Goal: Information Seeking & Learning: Learn about a topic

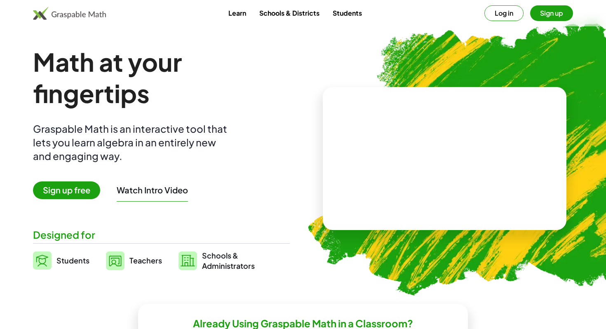
click at [498, 16] on button "Log in" at bounding box center [503, 13] width 39 height 16
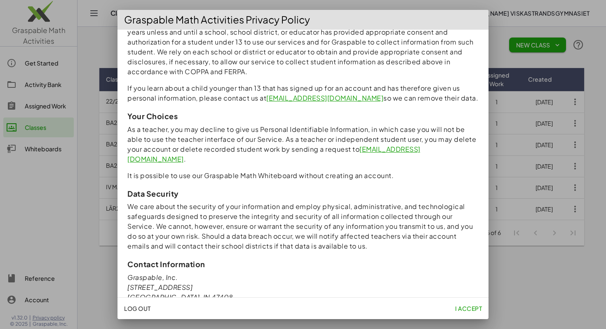
scroll to position [678, 0]
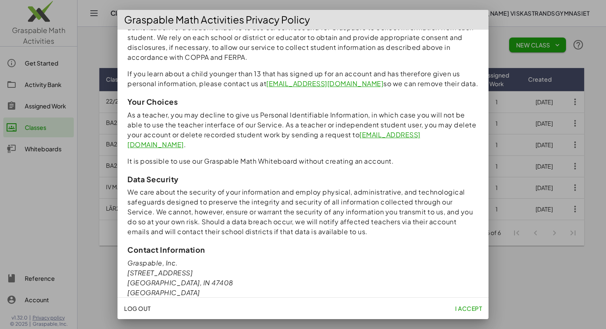
click at [459, 304] on button "I accept" at bounding box center [468, 308] width 33 height 15
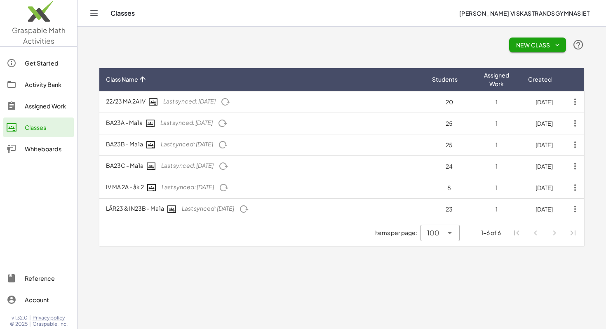
click at [48, 87] on div "Activity Bank" at bounding box center [48, 85] width 46 height 10
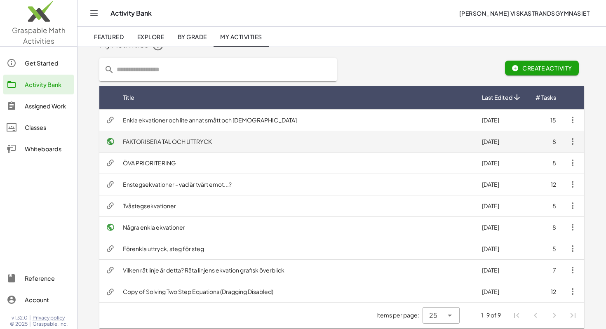
scroll to position [23, 0]
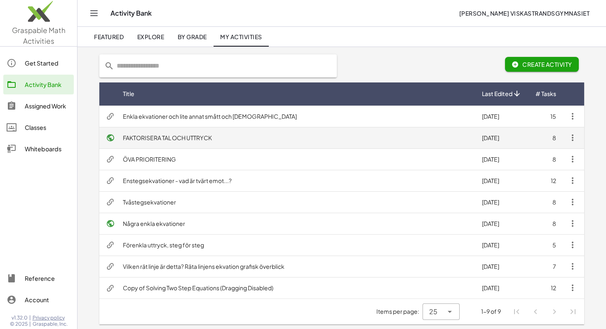
click at [193, 139] on td "FAKTORISERA TAL OCH UTTRYCK" at bounding box center [295, 137] width 359 height 21
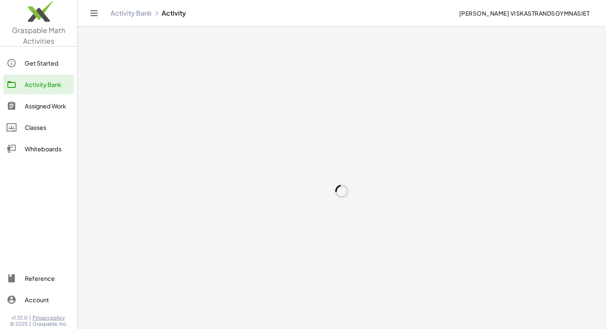
click at [193, 139] on div at bounding box center [342, 191] width 529 height 329
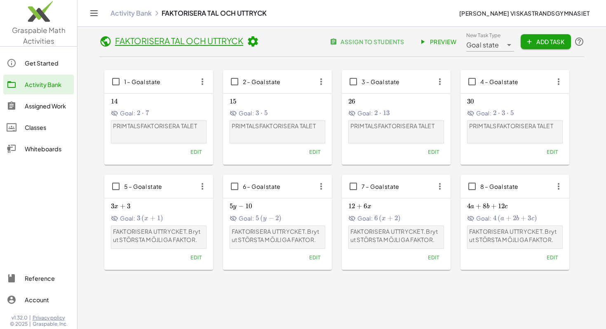
click at [52, 83] on div "Activity Bank" at bounding box center [48, 85] width 46 height 10
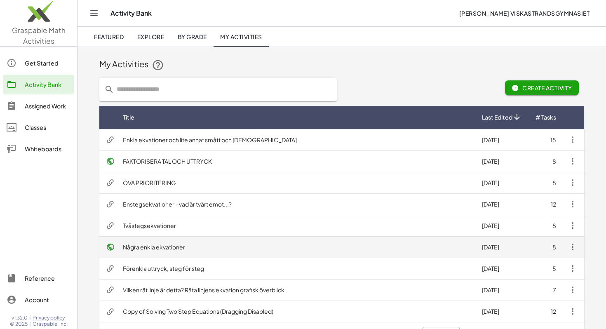
click at [174, 248] on td "Några enkla ekvationer" at bounding box center [295, 246] width 359 height 21
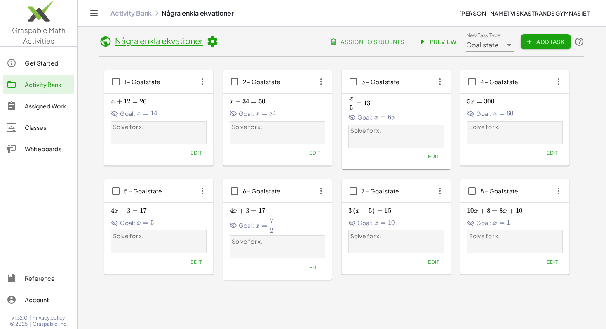
click at [440, 41] on span "Preview" at bounding box center [439, 41] width 36 height 7
click at [47, 128] on div "Classes" at bounding box center [48, 127] width 46 height 10
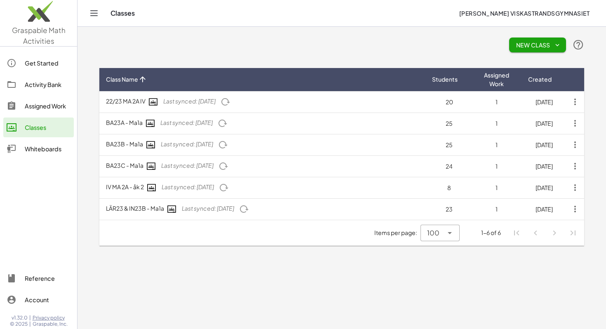
click at [554, 46] on icon "button" at bounding box center [557, 44] width 7 height 7
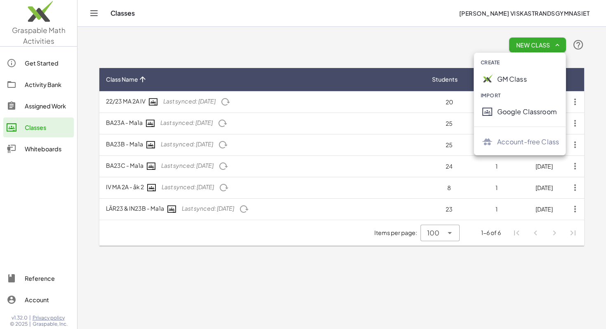
click at [417, 43] on div "New Class" at bounding box center [341, 45] width 485 height 26
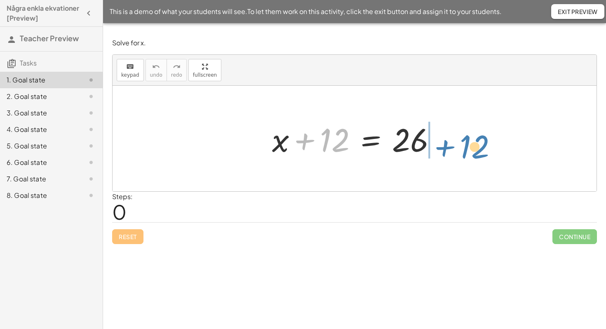
drag, startPoint x: 332, startPoint y: 143, endPoint x: 472, endPoint y: 150, distance: 139.9
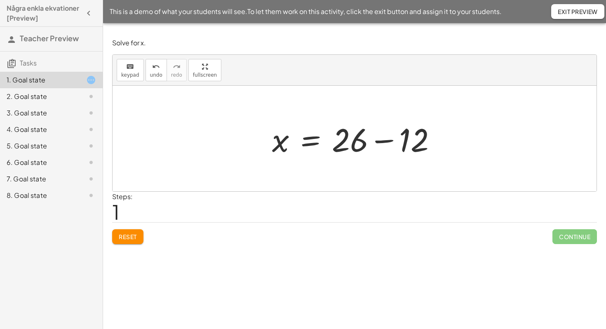
click at [381, 141] on div at bounding box center [357, 138] width 179 height 42
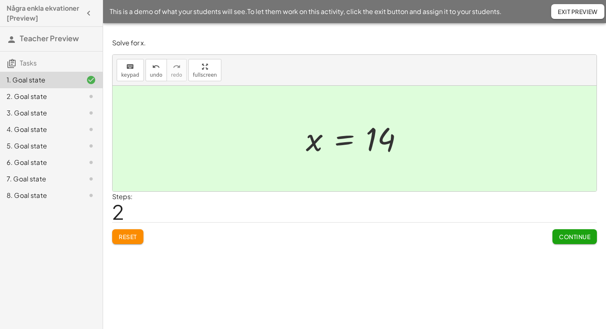
click at [138, 237] on button "Reset" at bounding box center [127, 236] width 31 height 15
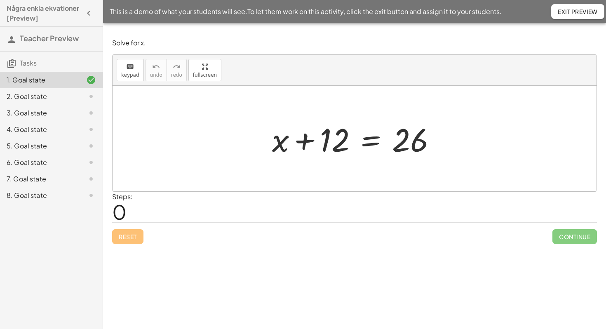
click at [356, 144] on div at bounding box center [357, 138] width 179 height 42
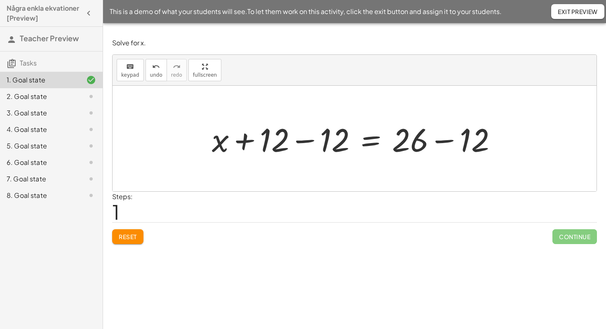
click at [300, 142] on div at bounding box center [358, 138] width 300 height 42
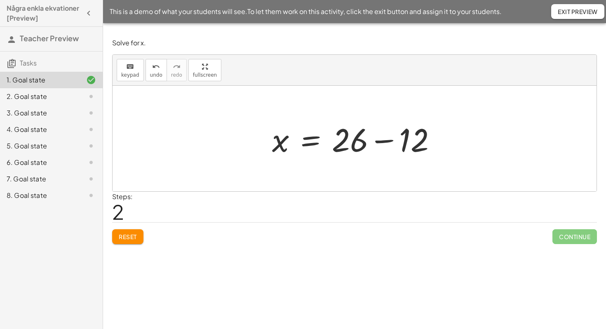
click at [382, 142] on div at bounding box center [357, 138] width 179 height 42
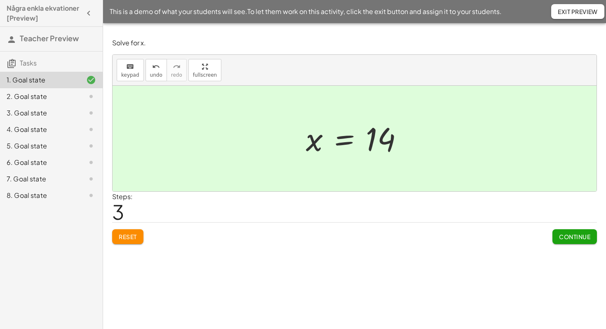
click at [580, 235] on span "Continue" at bounding box center [574, 236] width 31 height 7
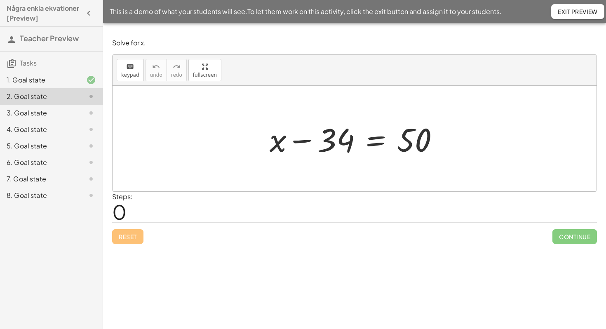
click at [361, 146] on div at bounding box center [358, 138] width 184 height 42
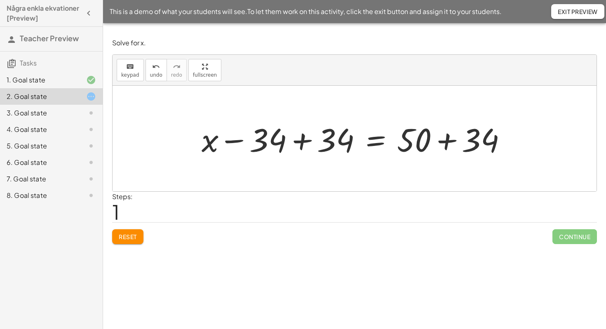
click at [304, 141] on div at bounding box center [357, 138] width 320 height 42
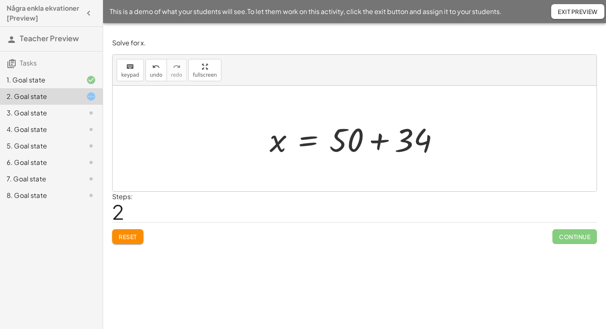
click at [381, 142] on div at bounding box center [358, 138] width 184 height 42
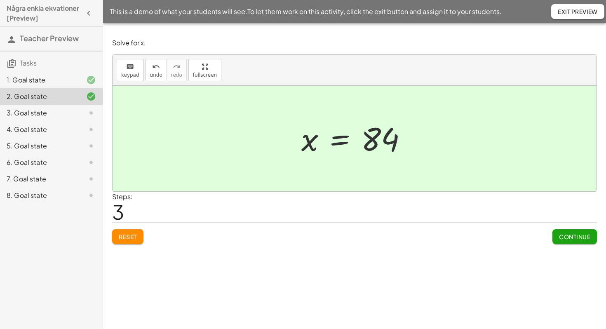
click at [579, 241] on button "Continue" at bounding box center [574, 236] width 45 height 15
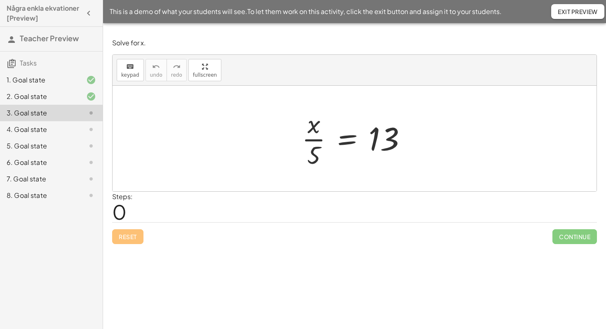
click at [328, 141] on div at bounding box center [358, 138] width 120 height 63
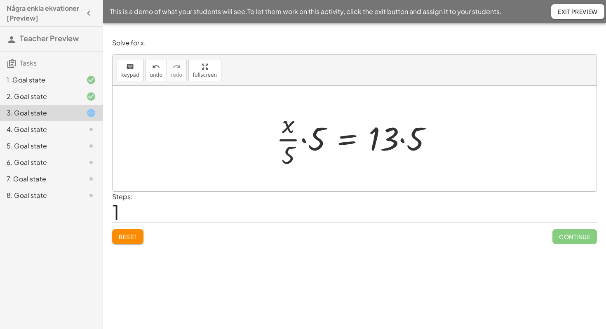
click at [305, 139] on div at bounding box center [357, 138] width 171 height 63
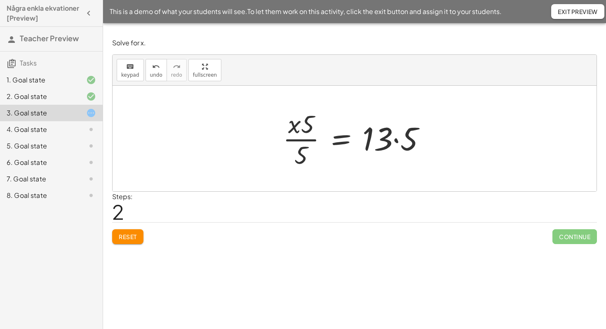
click at [303, 141] on div at bounding box center [358, 138] width 158 height 63
drag, startPoint x: 307, startPoint y: 130, endPoint x: 289, endPoint y: 131, distance: 17.7
click at [297, 141] on div at bounding box center [358, 138] width 158 height 63
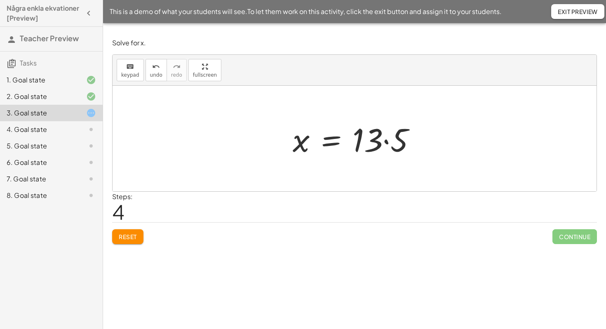
click at [385, 144] on div at bounding box center [358, 138] width 138 height 42
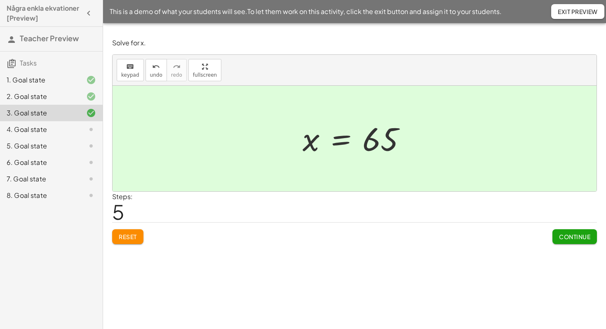
click at [124, 235] on span "Reset" at bounding box center [128, 236] width 18 height 7
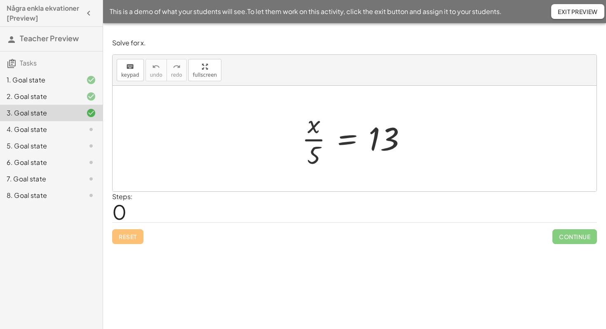
click at [308, 139] on div at bounding box center [358, 138] width 120 height 63
click at [325, 128] on div at bounding box center [358, 138] width 120 height 63
click at [325, 140] on div at bounding box center [358, 138] width 120 height 63
click at [301, 141] on div at bounding box center [358, 138] width 120 height 63
click at [336, 141] on div at bounding box center [358, 138] width 120 height 63
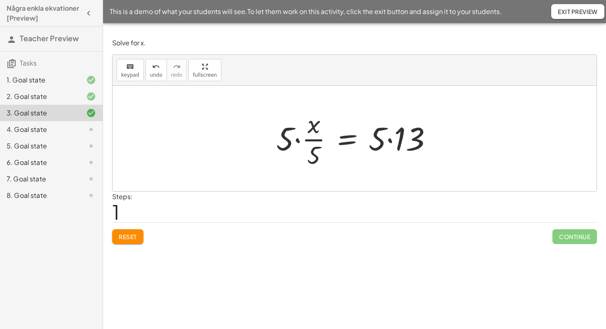
click at [296, 141] on div at bounding box center [357, 138] width 171 height 63
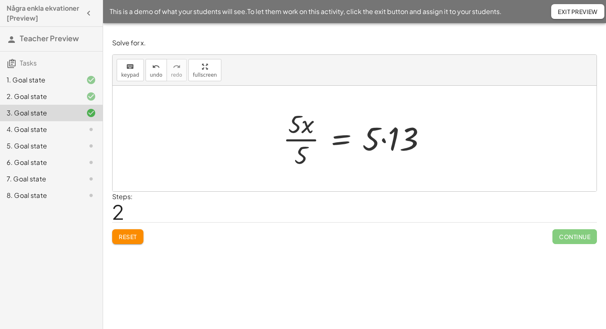
click at [298, 141] on div at bounding box center [358, 138] width 158 height 63
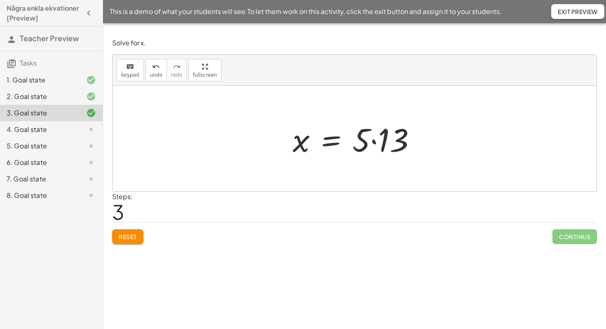
click at [374, 143] on div at bounding box center [358, 138] width 138 height 42
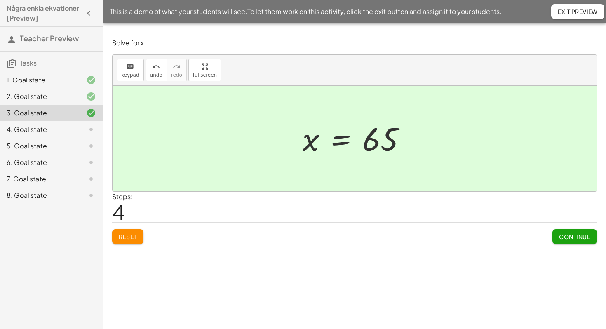
click at [567, 235] on span "Continue" at bounding box center [574, 236] width 31 height 7
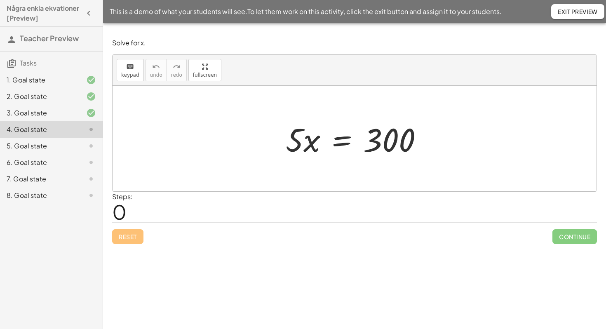
click at [324, 149] on div at bounding box center [358, 138] width 152 height 42
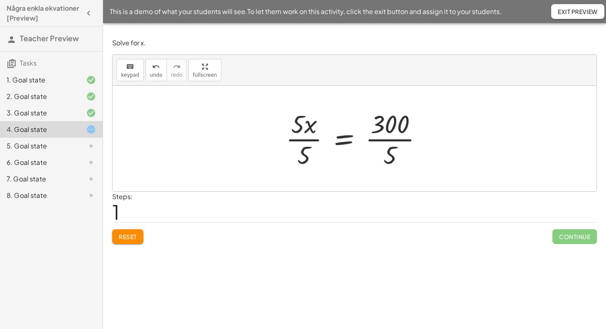
click at [301, 139] on div at bounding box center [358, 138] width 152 height 63
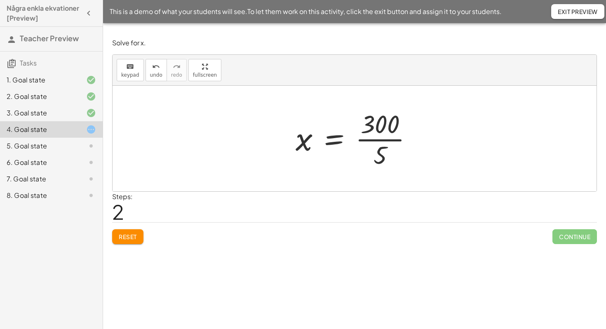
click at [382, 141] on div at bounding box center [357, 138] width 132 height 63
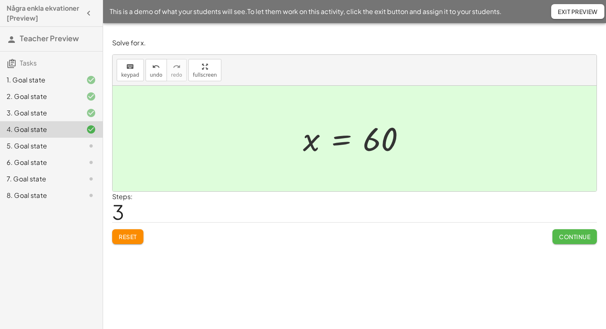
click at [584, 242] on button "Continue" at bounding box center [574, 236] width 45 height 15
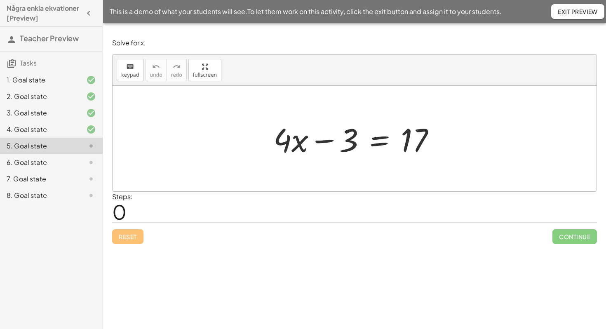
click at [365, 147] on div at bounding box center [357, 138] width 177 height 42
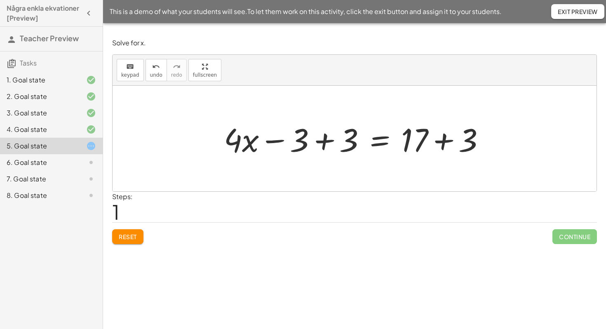
click at [319, 137] on div at bounding box center [358, 138] width 276 height 42
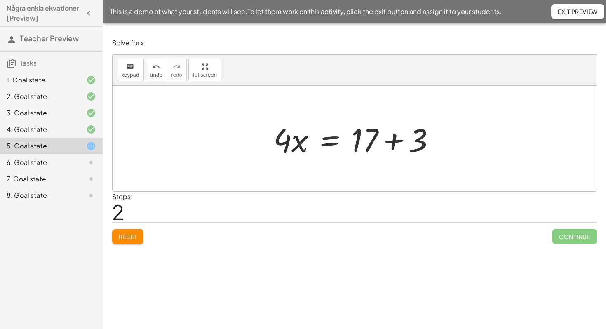
click at [391, 142] on div at bounding box center [357, 138] width 177 height 42
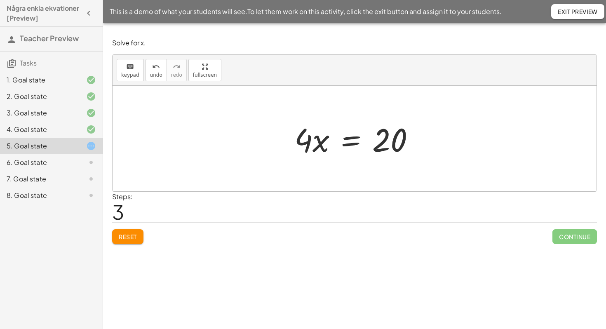
click at [339, 146] on div at bounding box center [357, 138] width 135 height 42
click at [322, 141] on div at bounding box center [357, 138] width 139 height 63
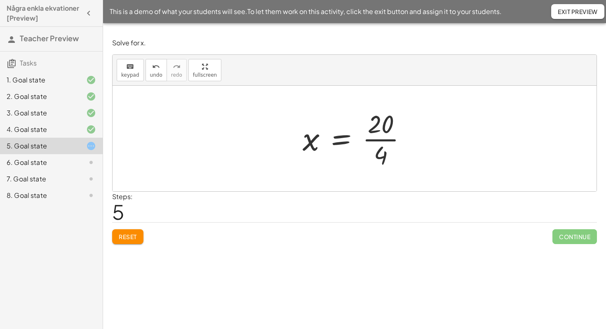
click at [381, 139] on div at bounding box center [357, 138] width 119 height 63
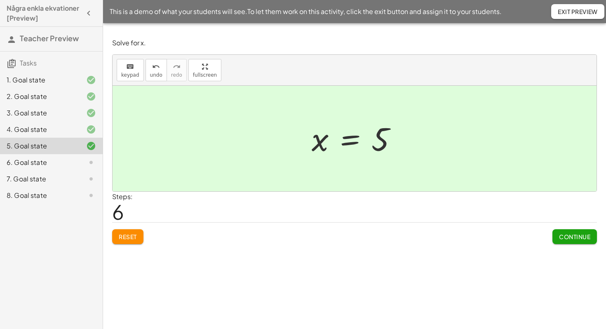
click at [589, 238] on span "Continue" at bounding box center [574, 236] width 31 height 7
